Goal: Entertainment & Leisure: Consume media (video, audio)

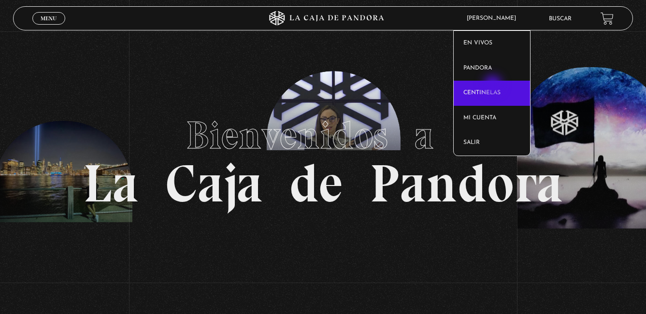
click at [494, 86] on link "Centinelas" at bounding box center [492, 93] width 76 height 25
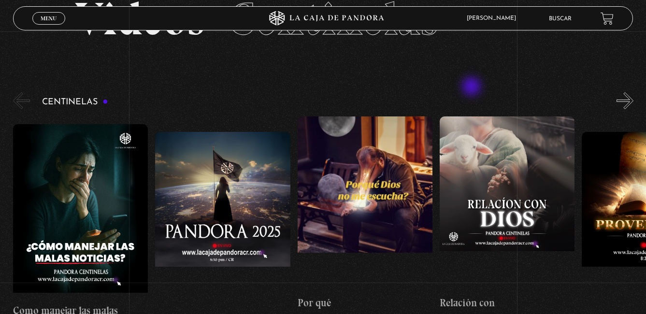
scroll to position [97, 0]
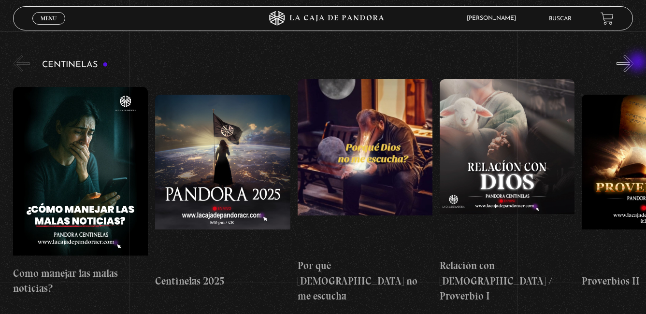
click at [634, 63] on button "»" at bounding box center [625, 63] width 17 height 17
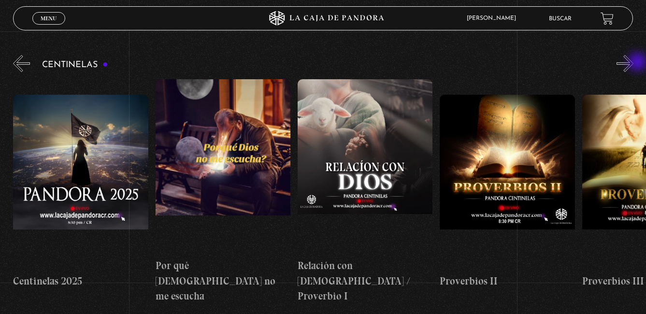
click at [634, 63] on button "»" at bounding box center [625, 63] width 17 height 17
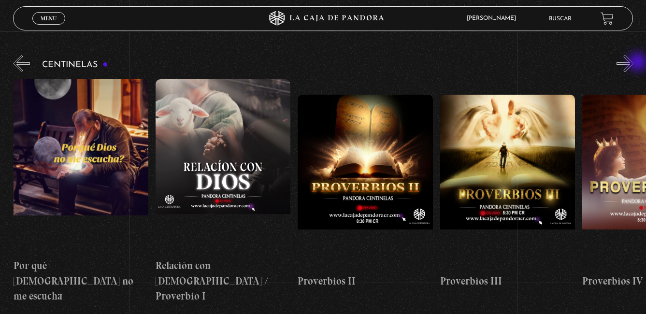
click at [634, 63] on button "»" at bounding box center [625, 63] width 17 height 17
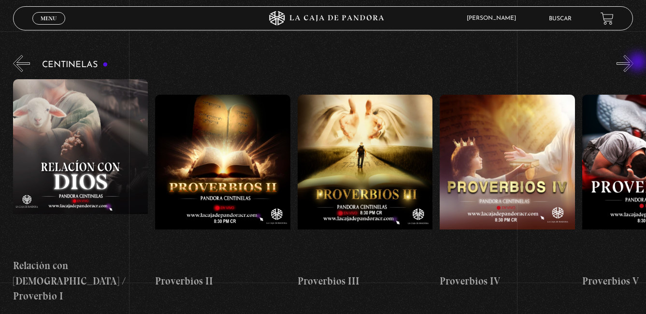
click at [634, 63] on button "»" at bounding box center [625, 63] width 17 height 17
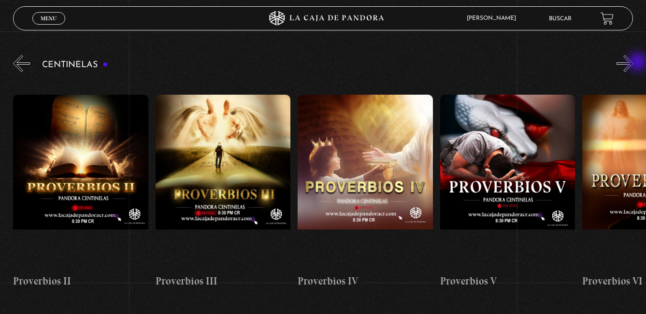
click at [634, 63] on button "»" at bounding box center [625, 63] width 17 height 17
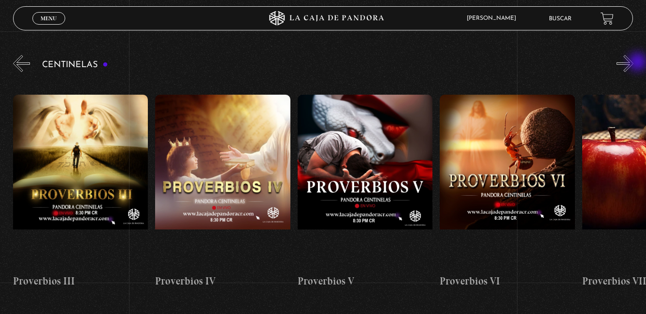
click at [634, 63] on button "»" at bounding box center [625, 63] width 17 height 17
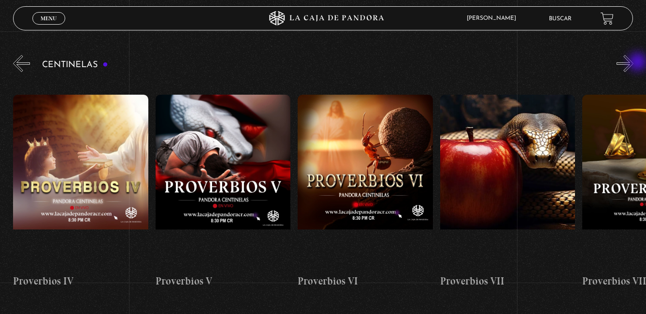
click at [634, 63] on button "»" at bounding box center [625, 63] width 17 height 17
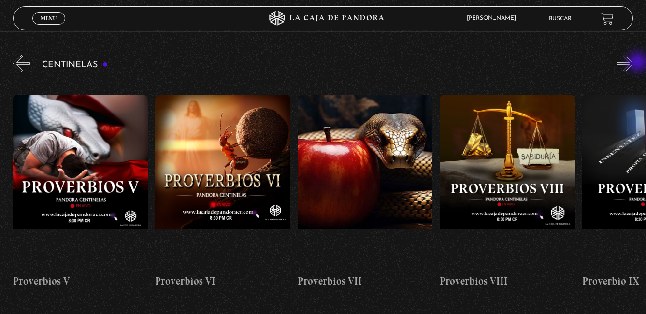
click at [634, 63] on button "»" at bounding box center [625, 63] width 17 height 17
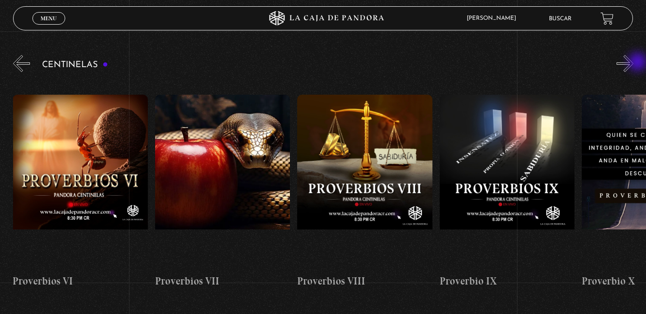
click at [634, 63] on button "»" at bounding box center [625, 63] width 17 height 17
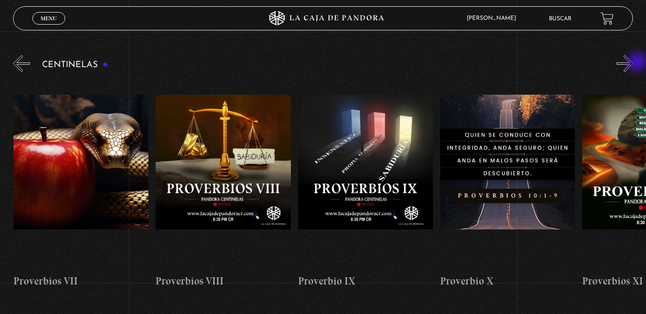
scroll to position [0, 1281]
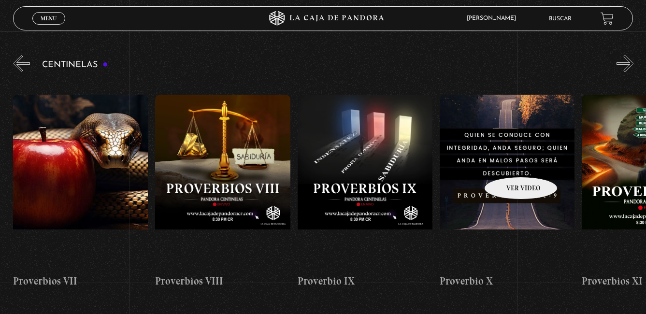
click at [509, 162] on figure at bounding box center [507, 182] width 135 height 174
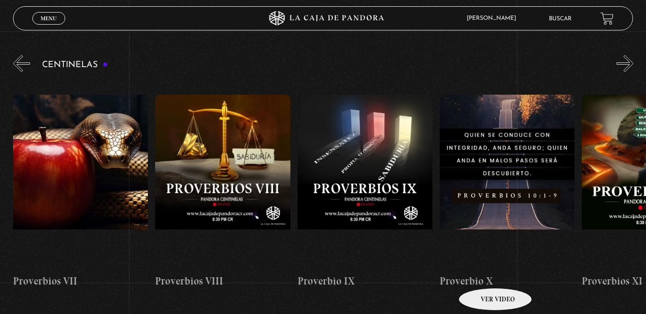
click at [483, 274] on h4 "Proverbio X" at bounding box center [507, 281] width 135 height 15
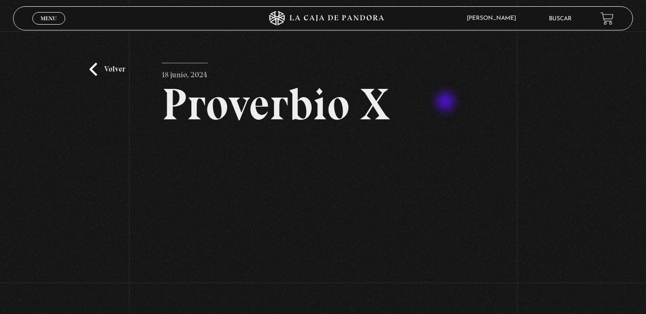
click at [447, 102] on h2 "Proverbio X" at bounding box center [323, 104] width 322 height 44
